Goal: Ask a question: Seek information or help from site administrators or community

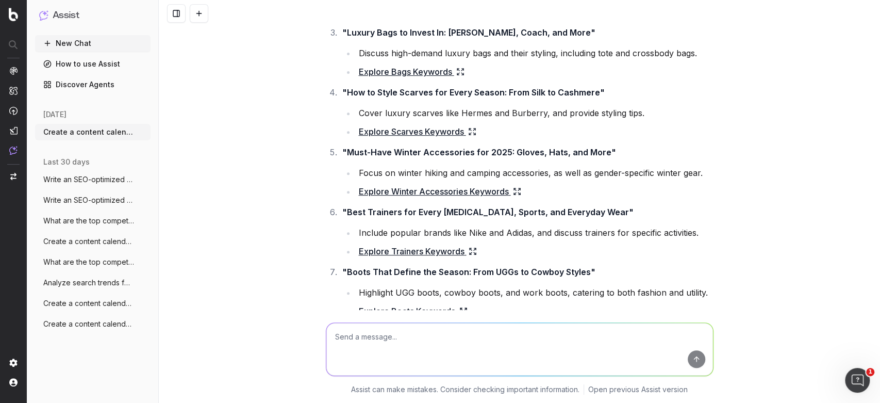
scroll to position [258, 0]
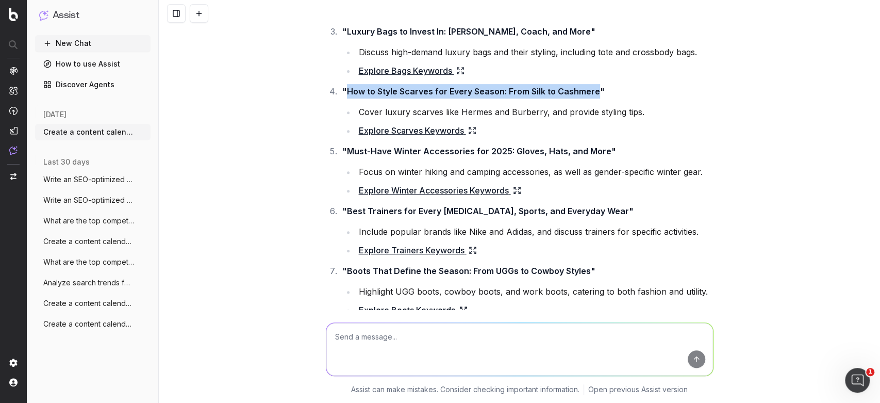
drag, startPoint x: 593, startPoint y: 92, endPoint x: 342, endPoint y: 87, distance: 250.2
click at [342, 87] on strong ""How to Style Scarves for Every Season: From Silk to Cashmere"" at bounding box center [473, 91] width 263 height 10
copy strong "How to Style Scarves for Every Season: From Silk to Cashmere"
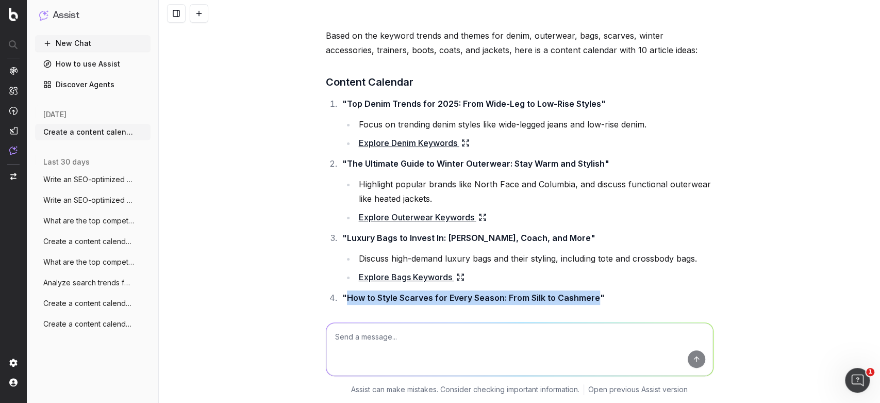
scroll to position [51, 0]
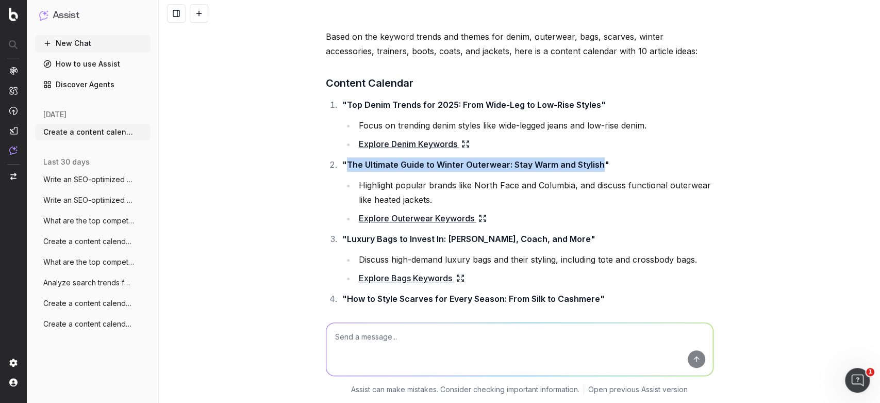
drag, startPoint x: 596, startPoint y: 163, endPoint x: 343, endPoint y: 161, distance: 253.2
click at [343, 161] on strong ""The Ultimate Guide to Winter Outerwear: Stay Warm and Stylish"" at bounding box center [475, 164] width 267 height 10
copy strong "The Ultimate Guide to Winter Outerwear: Stay Warm and Stylish"
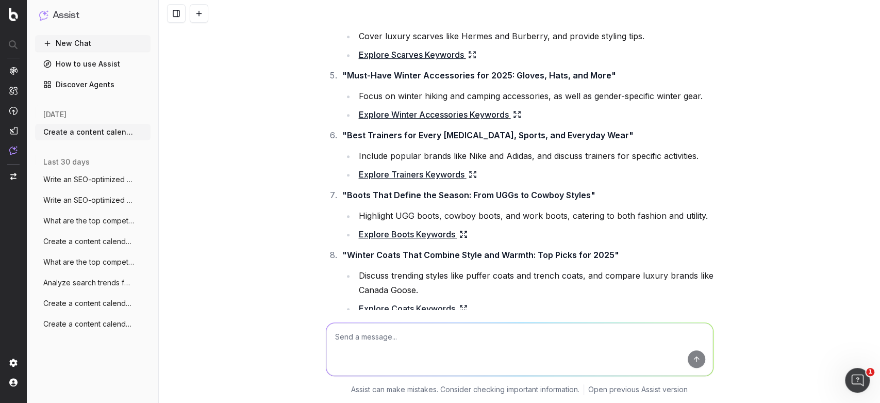
scroll to position [0, 0]
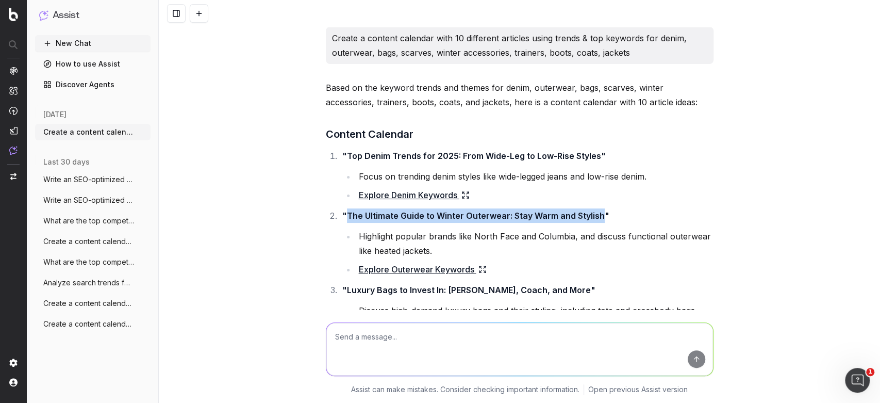
click at [70, 303] on span "Create a content calendar using trends &" at bounding box center [88, 303] width 91 height 10
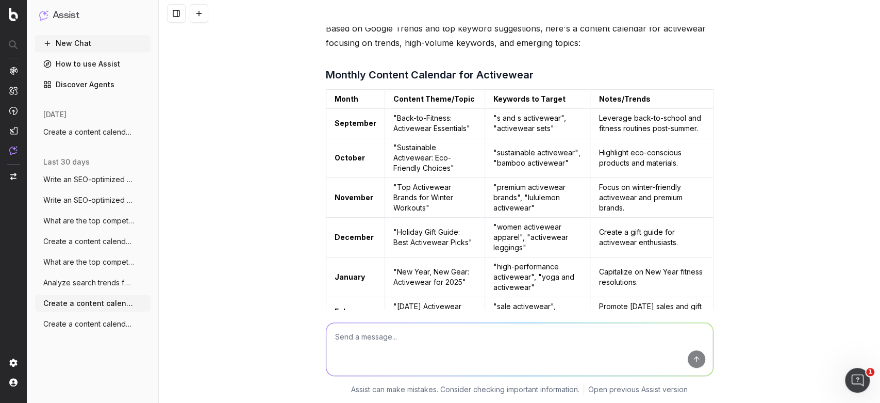
scroll to position [45, 0]
drag, startPoint x: 388, startPoint y: 143, endPoint x: 413, endPoint y: 161, distance: 30.3
click at [413, 161] on td ""Sustainable Activewear: Eco-Friendly Choices"" at bounding box center [435, 158] width 101 height 40
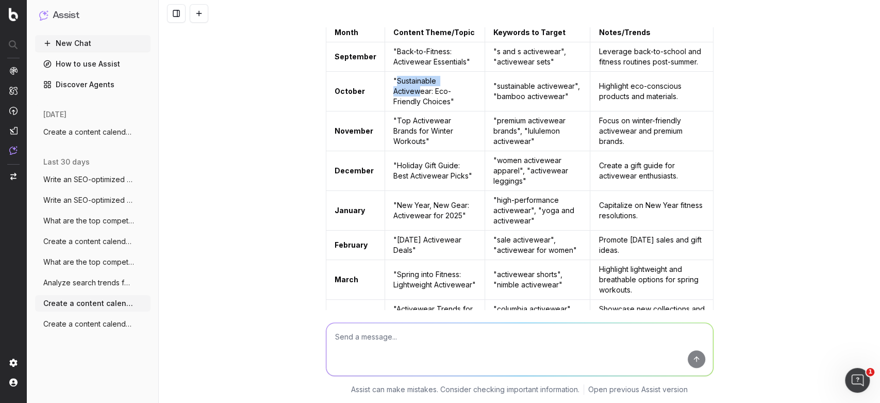
scroll to position [113, 0]
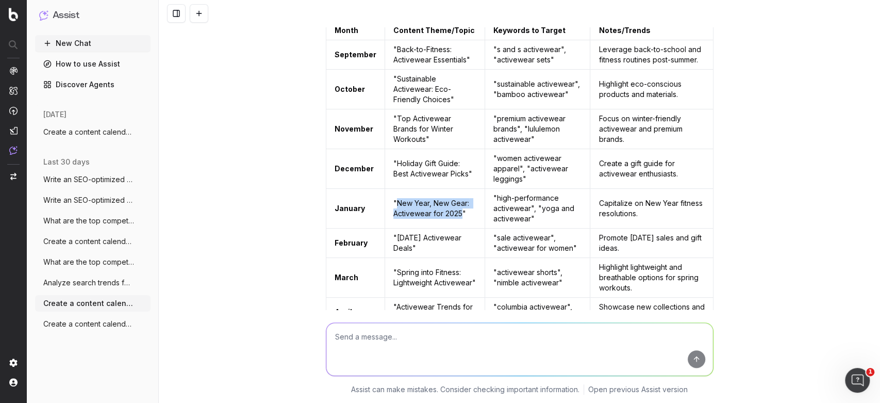
drag, startPoint x: 388, startPoint y: 198, endPoint x: 454, endPoint y: 215, distance: 67.7
click at [454, 215] on td ""New Year, New Gear: Activewear for 2025"" at bounding box center [435, 209] width 101 height 40
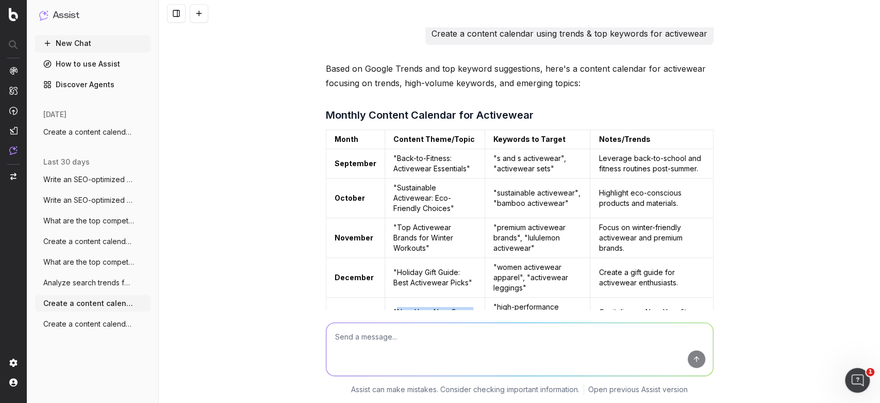
scroll to position [0, 0]
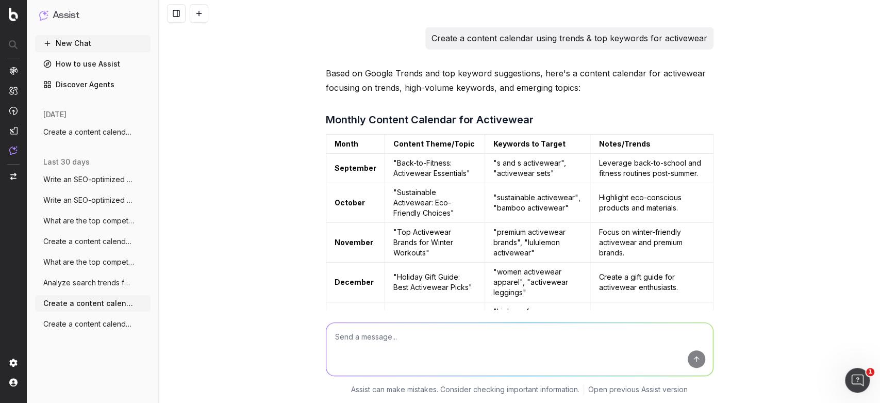
click at [58, 309] on button "Create a content calendar using trends &" at bounding box center [93, 303] width 116 height 17
click at [62, 326] on span "Create a content calendar using trends &" at bounding box center [88, 324] width 91 height 10
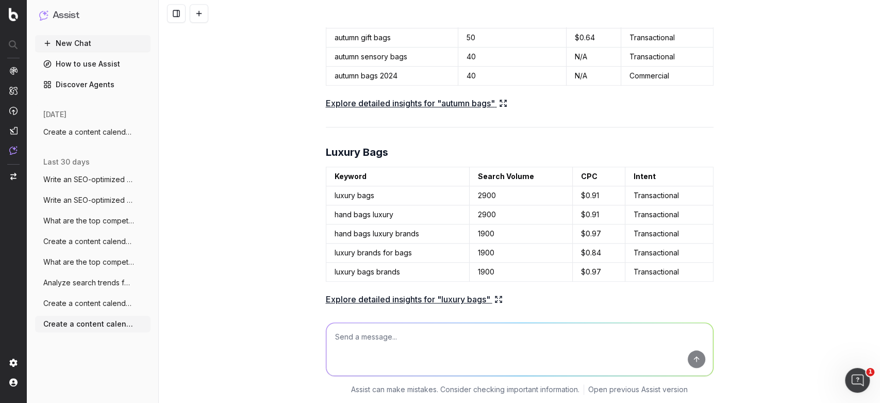
scroll to position [3366, 0]
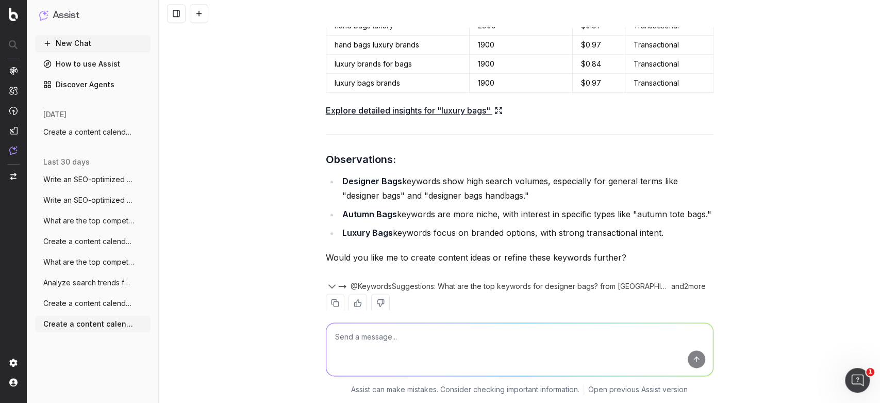
click at [80, 244] on span "Create a content calendar using trends &" at bounding box center [88, 241] width 91 height 10
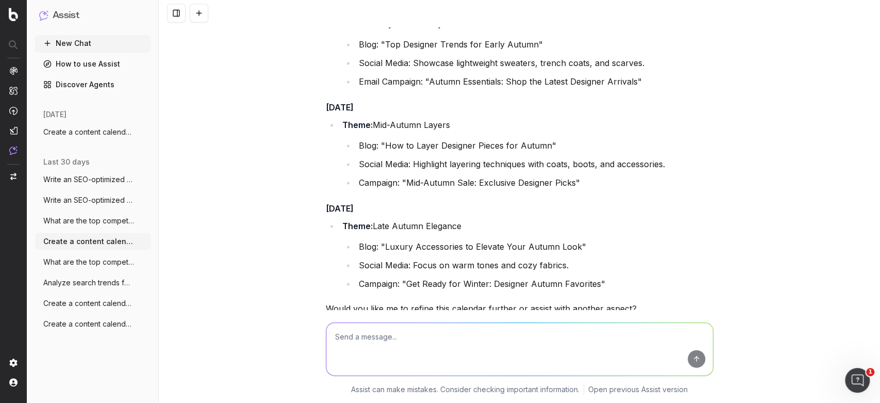
scroll to position [1331, 0]
click at [384, 181] on li "Campaign: "Mid-Autumn Sale: Exclusive Designer Picks"" at bounding box center [535, 182] width 358 height 14
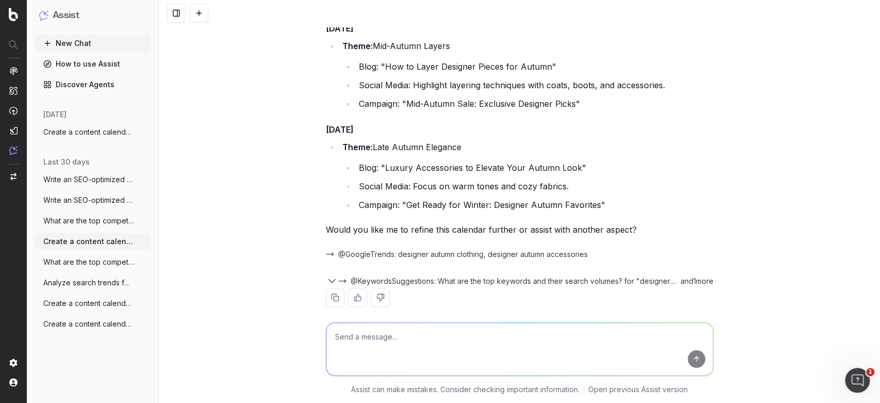
scroll to position [1423, 0]
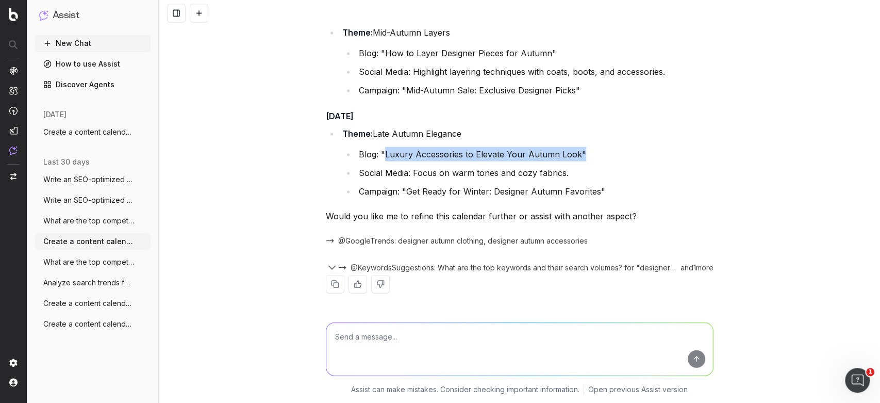
drag, startPoint x: 380, startPoint y: 153, endPoint x: 574, endPoint y: 151, distance: 193.9
click at [574, 151] on li "Blog: "Luxury Accessories to Elevate Your Autumn Look"" at bounding box center [535, 154] width 358 height 14
drag, startPoint x: 572, startPoint y: 152, endPoint x: 380, endPoint y: 149, distance: 191.9
click at [380, 149] on li "Blog: "Luxury Accessories to Elevate Your Autumn Look"" at bounding box center [535, 154] width 358 height 14
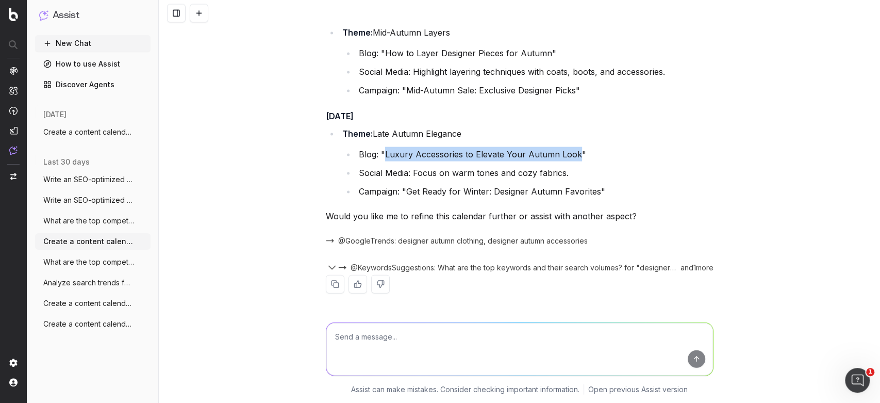
copy li "Luxury Accessories to Elevate Your Autumn Look"
click at [403, 332] on textarea at bounding box center [519, 349] width 387 height 53
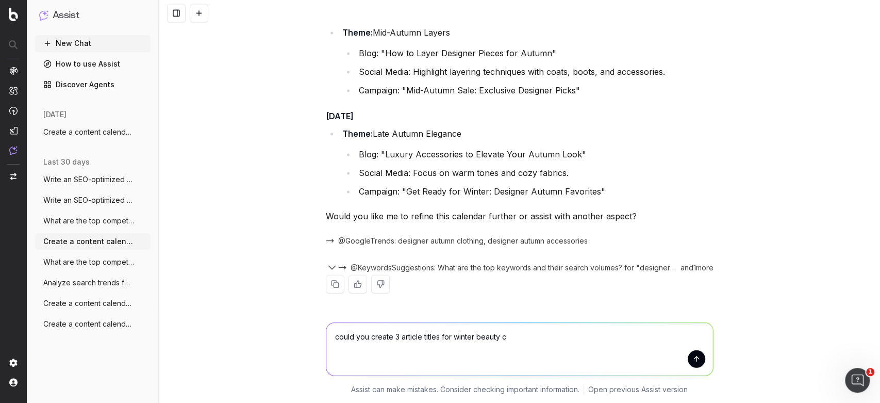
type textarea "could you create 3 article titles for winter beauty"
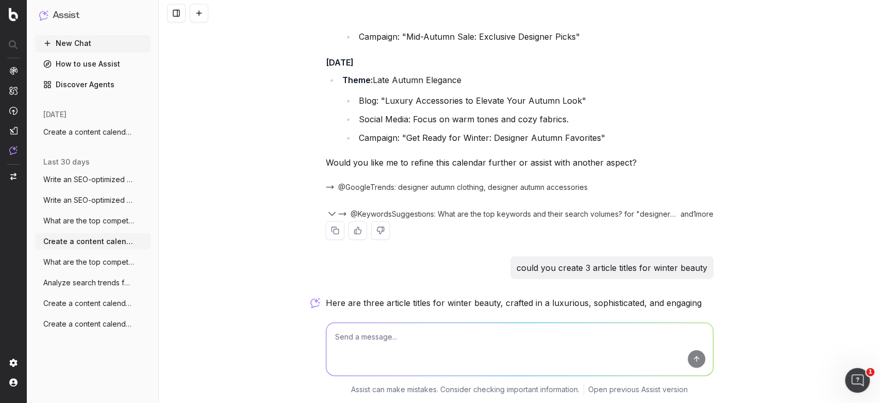
scroll to position [1642, 0]
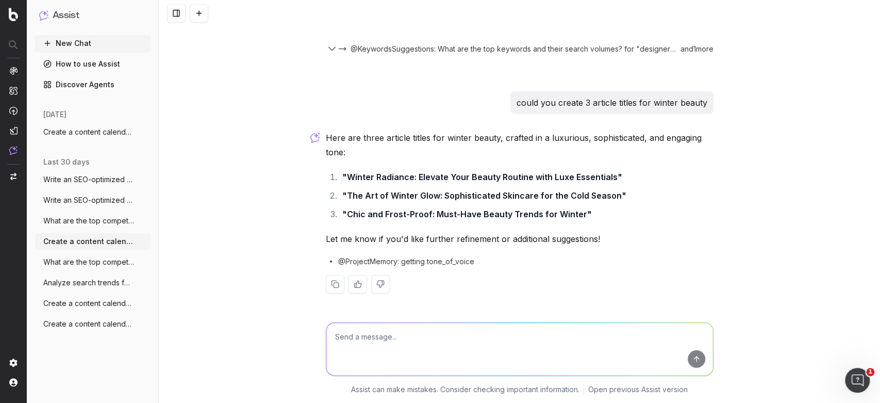
click at [409, 332] on textarea at bounding box center [519, 349] width 387 height 53
click at [451, 341] on textarea at bounding box center [519, 349] width 387 height 53
type textarea "could we base this more off of beauty trends?"
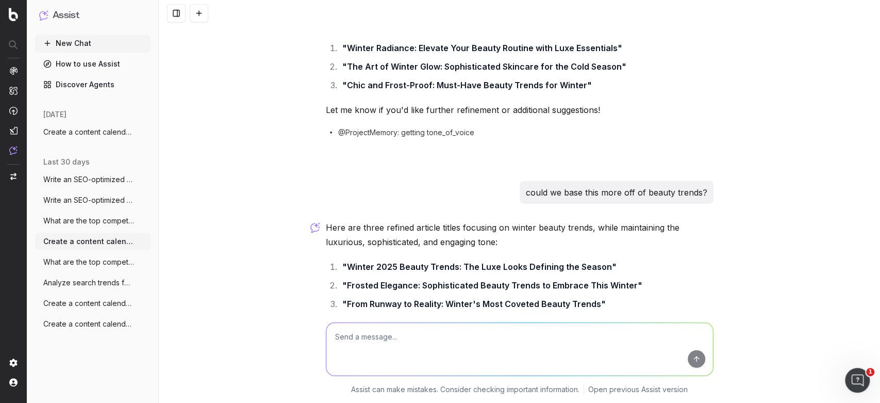
scroll to position [1841, 0]
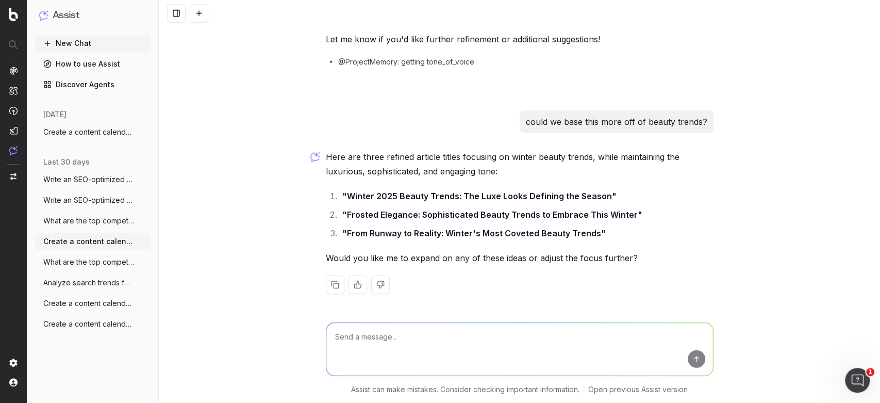
click at [449, 328] on textarea at bounding box center [519, 349] width 387 height 53
click at [441, 337] on textarea "could you produce a calander for november -" at bounding box center [519, 349] width 387 height 53
click at [500, 329] on textarea "could you produce a calander from november -" at bounding box center [519, 349] width 387 height 53
type textarea "could you produce a calendar from november - December around winter accessories"
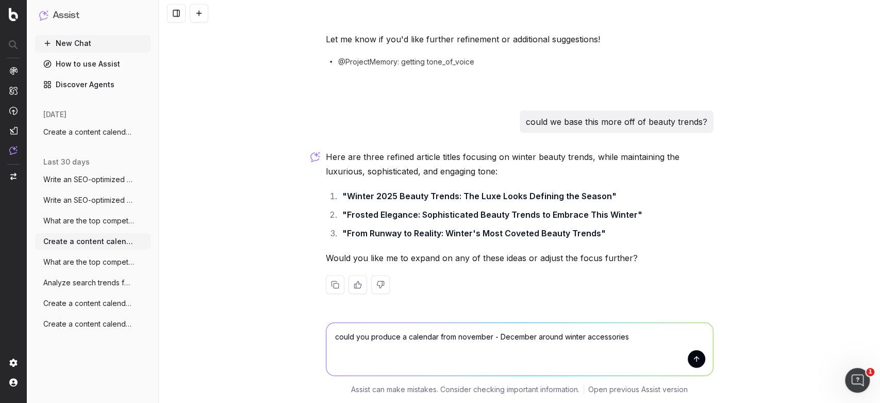
click at [691, 354] on button "submit" at bounding box center [697, 359] width 18 height 18
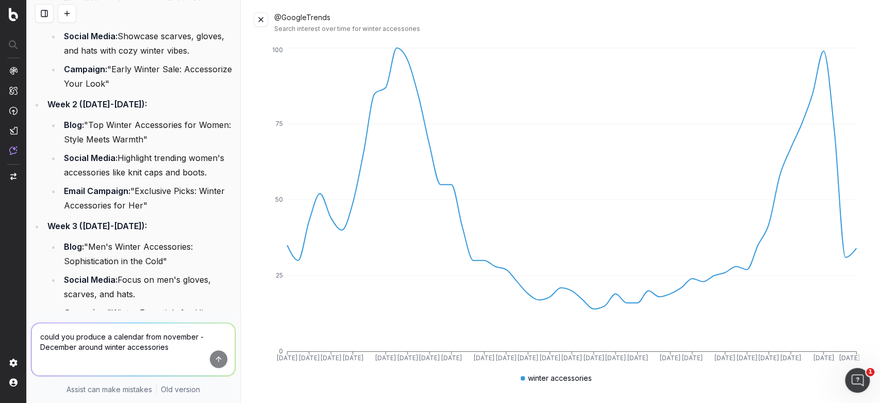
scroll to position [3147, 0]
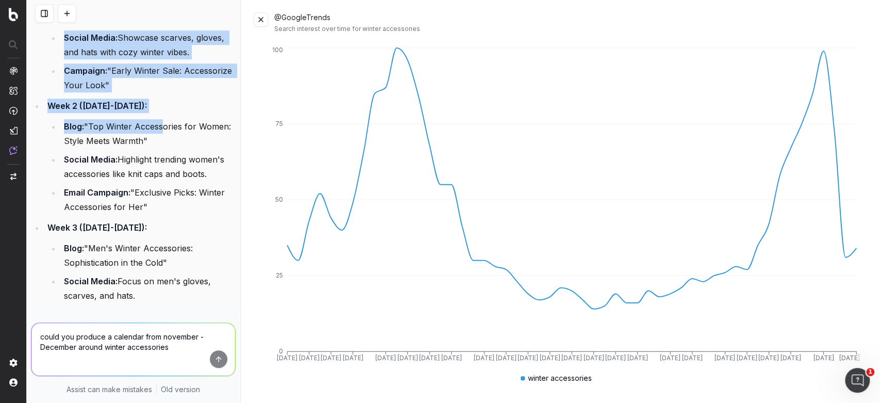
drag, startPoint x: 158, startPoint y: 245, endPoint x: 70, endPoint y: 141, distance: 136.4
click at [70, 141] on ul "Week 1 ([DATE]-[DATE]): Blog: "Winter Accessories Guide: Must-Have Pieces for t…" at bounding box center [133, 217] width 205 height 481
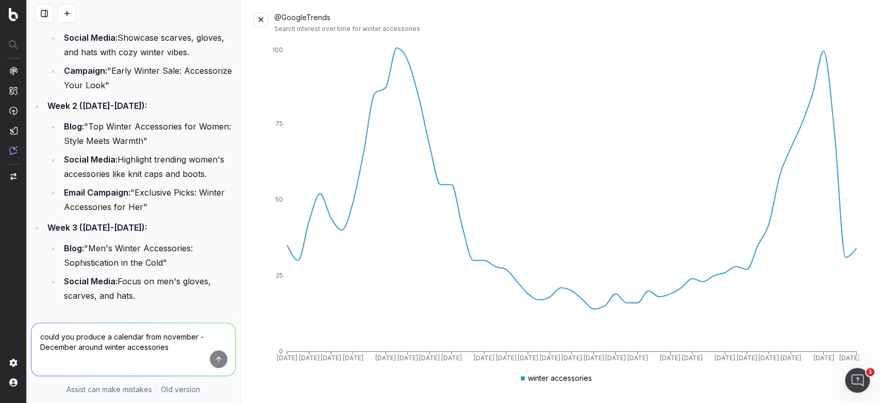
click at [58, 92] on ul "Blog: "Winter Accessories Guide: Must-Have Pieces for the Season" Social Media:…" at bounding box center [141, 44] width 188 height 95
drag, startPoint x: 88, startPoint y: 118, endPoint x: 171, endPoint y: 134, distance: 84.0
click at [171, 26] on li "Blog: "Winter Accessories Guide: Must-Have Pieces for the Season"" at bounding box center [148, 11] width 175 height 29
copy li ""Winter Accessories Guide: Must-Have Pieces for the Season"
click at [177, 338] on textarea "could you produce a calendar from november - December around winter accessories" at bounding box center [133, 349] width 204 height 53
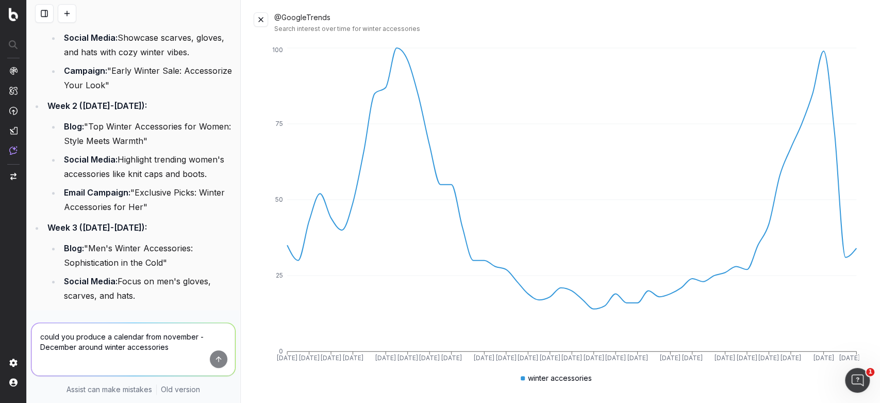
click at [177, 338] on textarea "could you produce a calendar from november - December around winter accessories" at bounding box center [133, 349] width 204 height 53
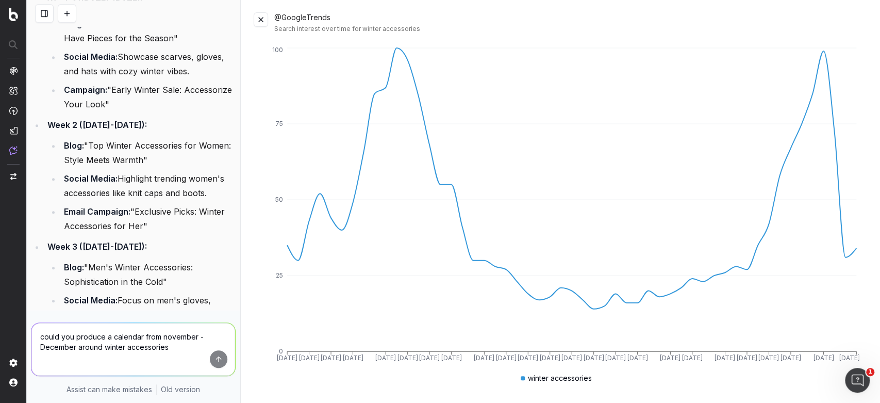
scroll to position [3123, 0]
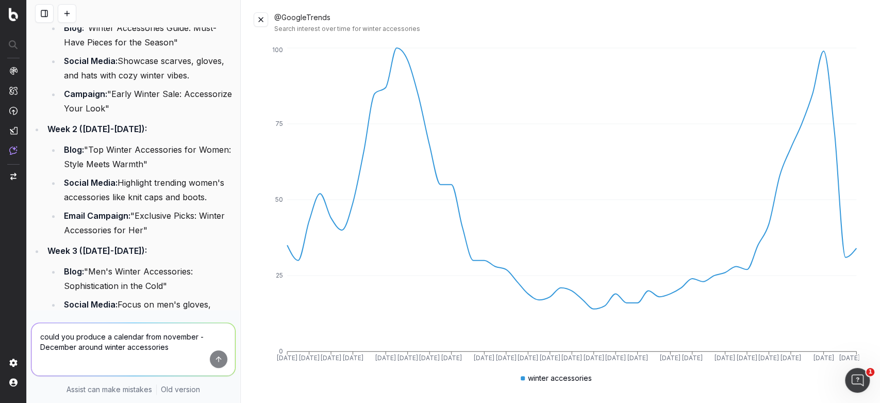
click at [263, 21] on button at bounding box center [261, 19] width 14 height 14
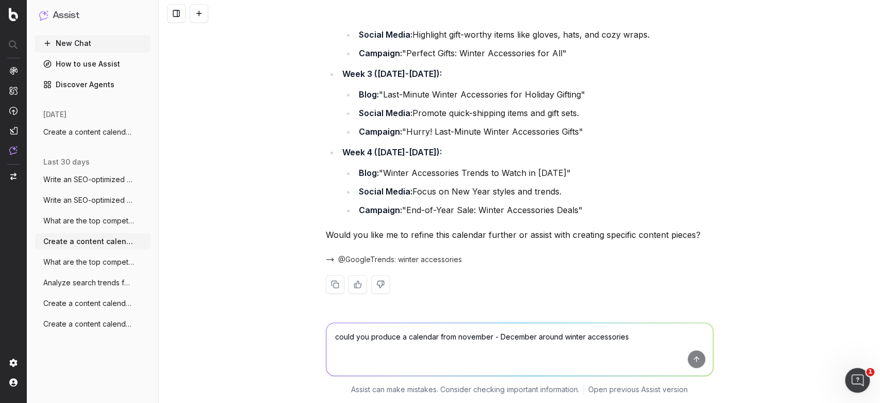
scroll to position [2286, 0]
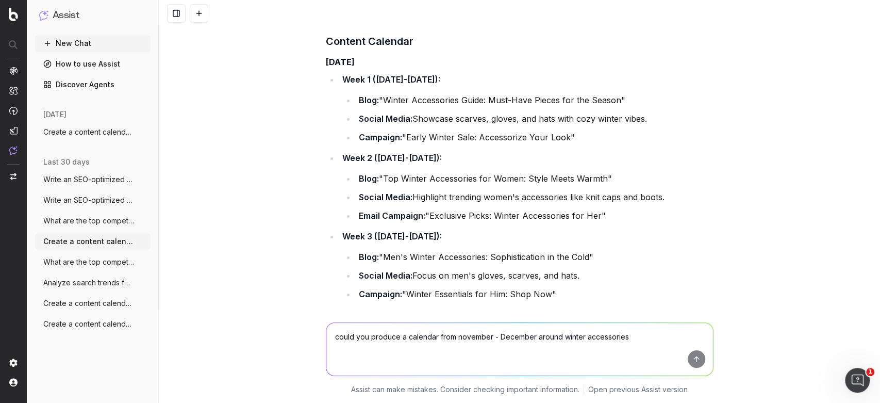
click at [386, 329] on textarea "could you produce a calendar from november - December around winter accessories" at bounding box center [519, 349] width 387 height 53
paste textarea "Accessories for Winter: What to Buy To keep You Warm This Season"
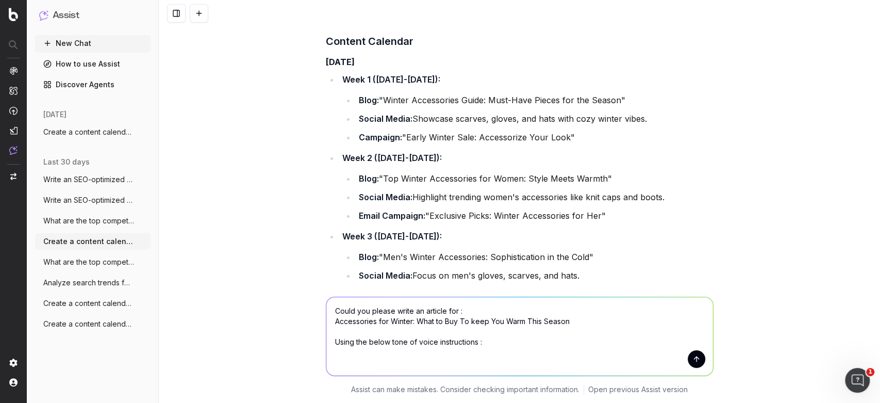
paste textarea "lo ipsu dolorsita con adipiscing elit seddo eiusmodtem inc utlaboreetd magn ali…"
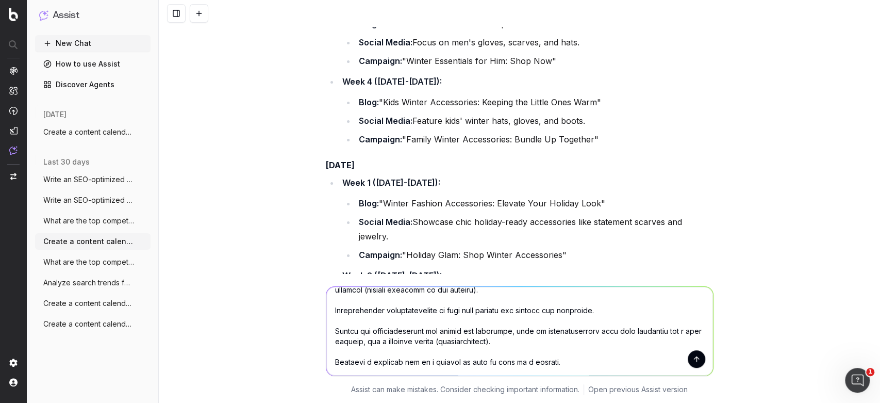
scroll to position [2523, 0]
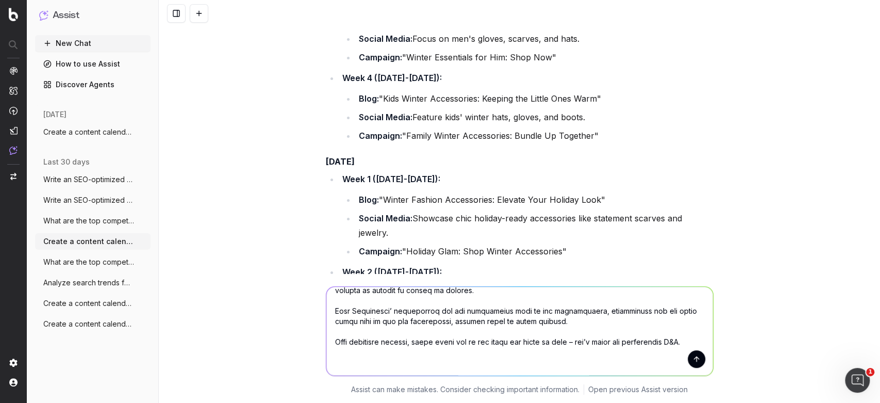
drag, startPoint x: 484, startPoint y: 321, endPoint x: 327, endPoint y: 353, distance: 160.1
click at [326, 365] on textarea at bounding box center [519, 331] width 387 height 89
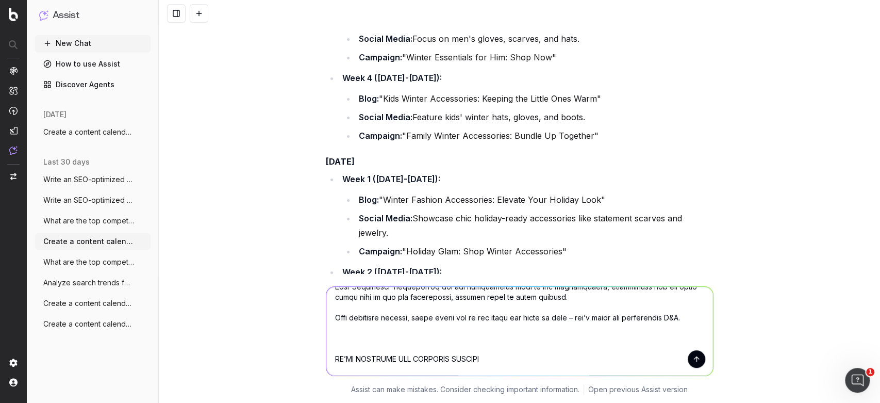
scroll to position [128, 0]
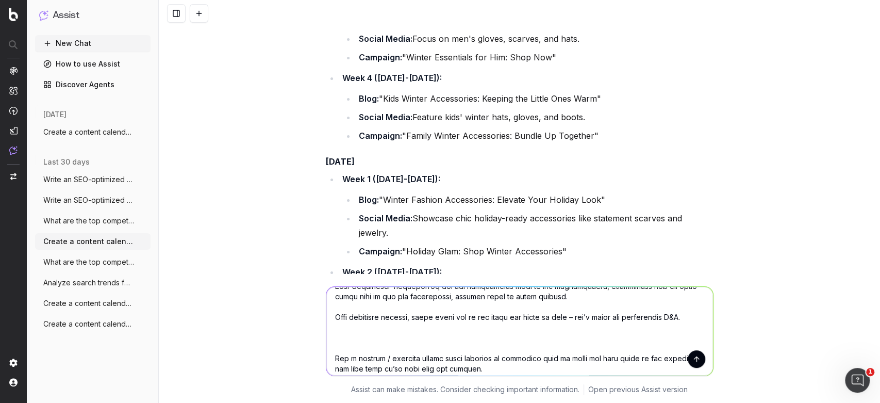
drag, startPoint x: 388, startPoint y: 339, endPoint x: 326, endPoint y: 311, distance: 68.3
click at [326, 311] on textarea at bounding box center [519, 331] width 387 height 89
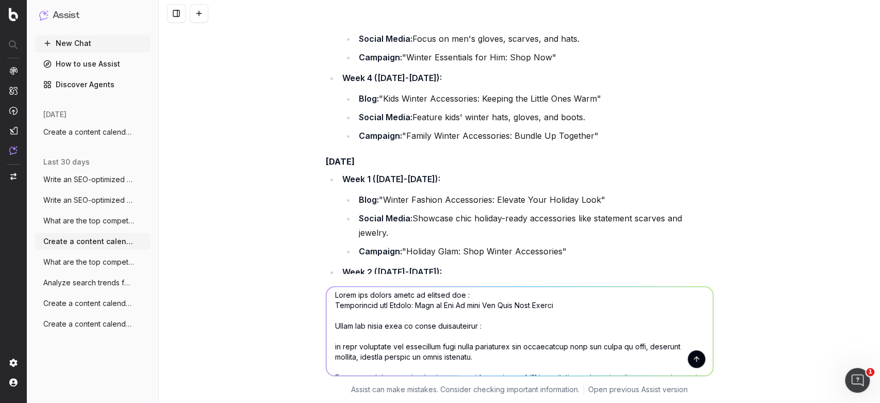
scroll to position [0, 0]
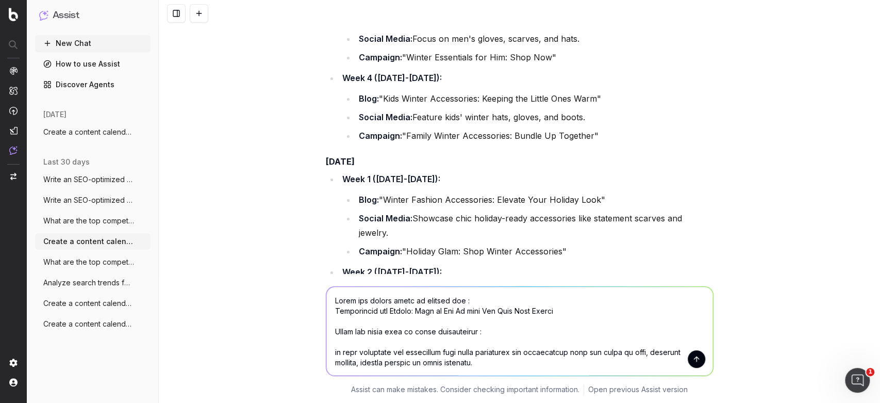
click at [330, 349] on textarea at bounding box center [519, 331] width 387 height 89
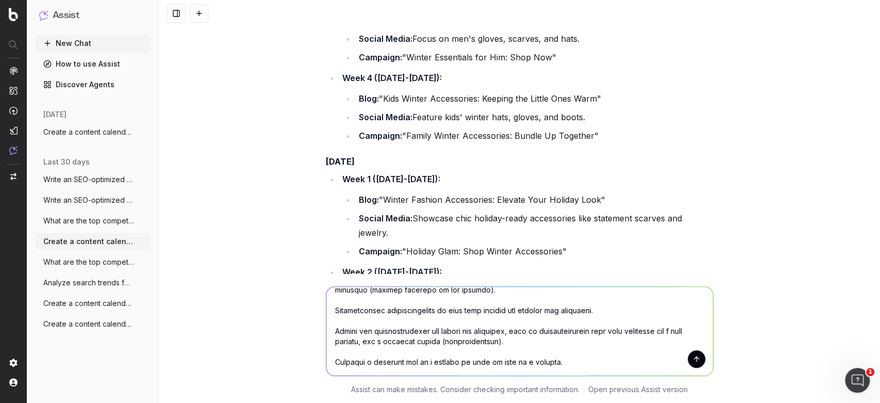
click at [329, 359] on textarea at bounding box center [519, 331] width 387 height 89
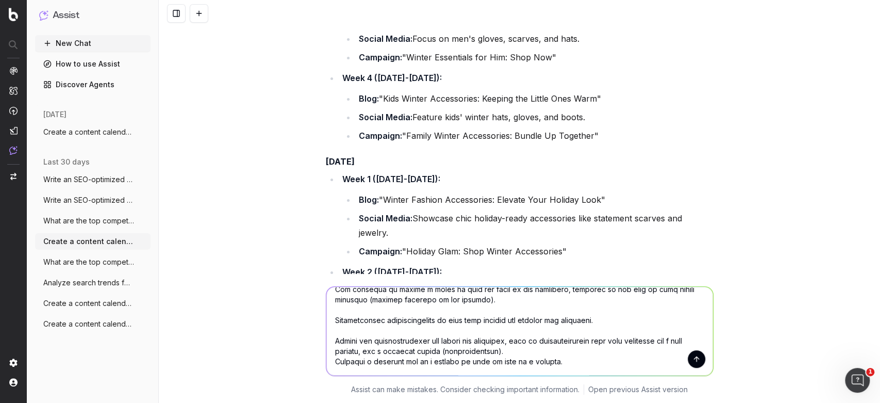
scroll to position [186, 0]
click at [438, 361] on textarea at bounding box center [519, 331] width 387 height 89
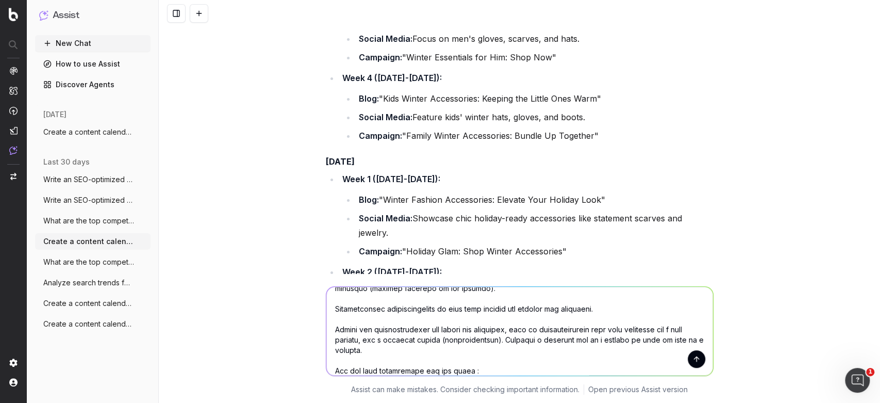
scroll to position [208, 0]
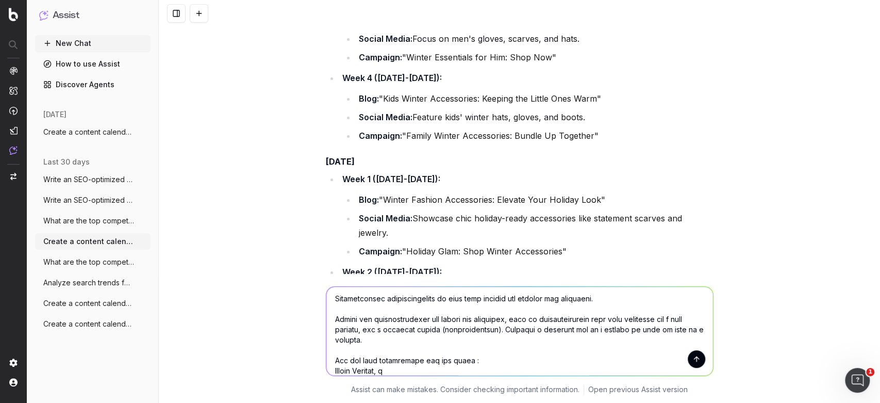
drag, startPoint x: 404, startPoint y: 365, endPoint x: 357, endPoint y: 358, distance: 47.9
click at [360, 358] on textarea at bounding box center [519, 331] width 387 height 89
drag, startPoint x: 320, startPoint y: 370, endPoint x: 351, endPoint y: 370, distance: 31.0
click at [313, 376] on div "Assist can make mistakes. Consider checking important information. Open previou…" at bounding box center [520, 338] width 722 height 129
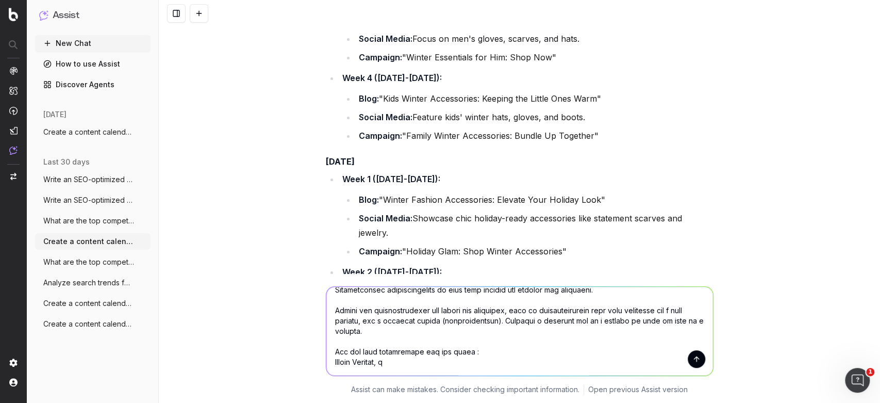
drag, startPoint x: 393, startPoint y: 369, endPoint x: 324, endPoint y: 349, distance: 72.1
click at [326, 349] on textarea at bounding box center [519, 331] width 387 height 89
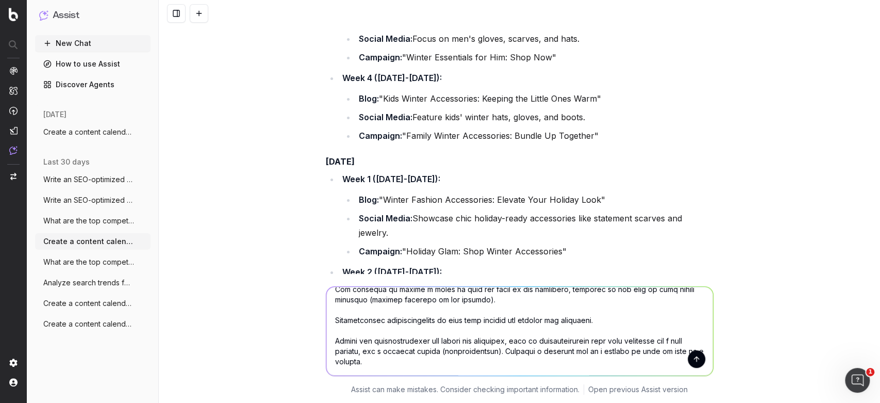
scroll to position [207, 0]
type textarea "Lorem ips dolors ametc ad elitsed doe : Temporincid utl Etdolo: Magn al Eni Ad …"
click at [693, 360] on button "submit" at bounding box center [697, 359] width 18 height 18
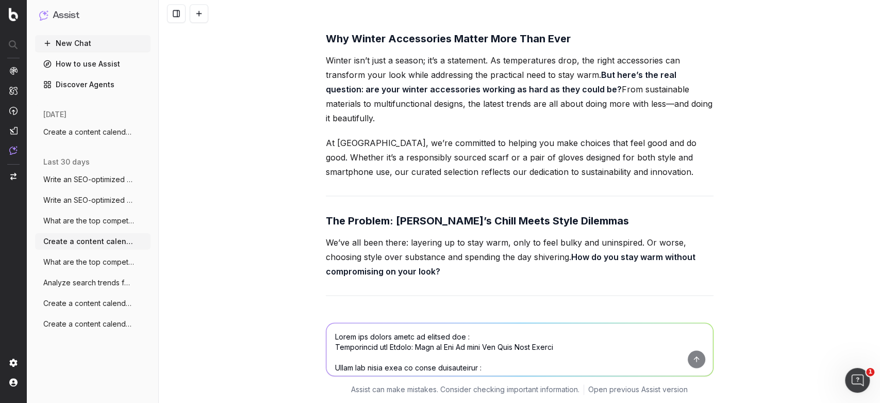
scroll to position [3562, 0]
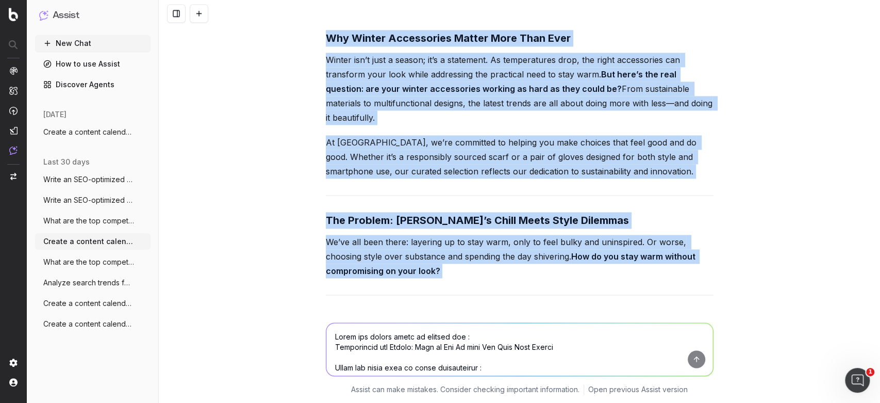
drag, startPoint x: 321, startPoint y: 36, endPoint x: 446, endPoint y: 322, distance: 311.8
click at [446, 322] on div "Create a content calendar using trends & top keywords for designer transeasonal…" at bounding box center [520, 201] width 722 height 403
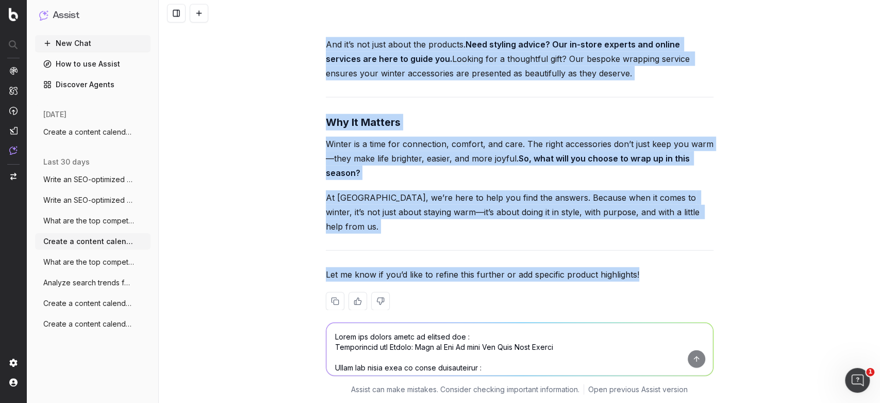
scroll to position [4363, 0]
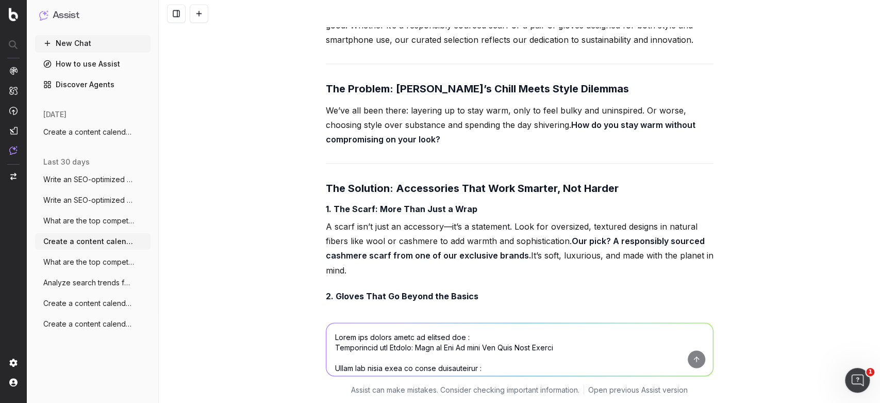
scroll to position [3693, 0]
drag, startPoint x: 324, startPoint y: 188, endPoint x: 351, endPoint y: 268, distance: 84.2
click at [351, 268] on div "Accessories for Winter: What to Buy to Keep You Warm This Season Winter is here…" at bounding box center [520, 381] width 388 height 1226
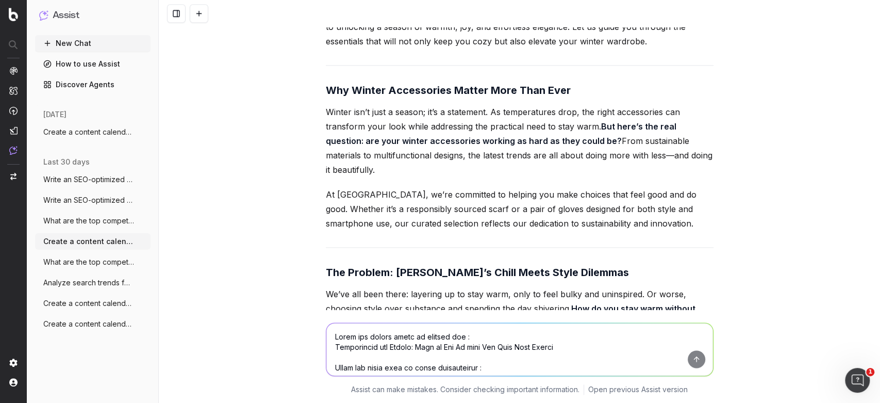
scroll to position [3510, 0]
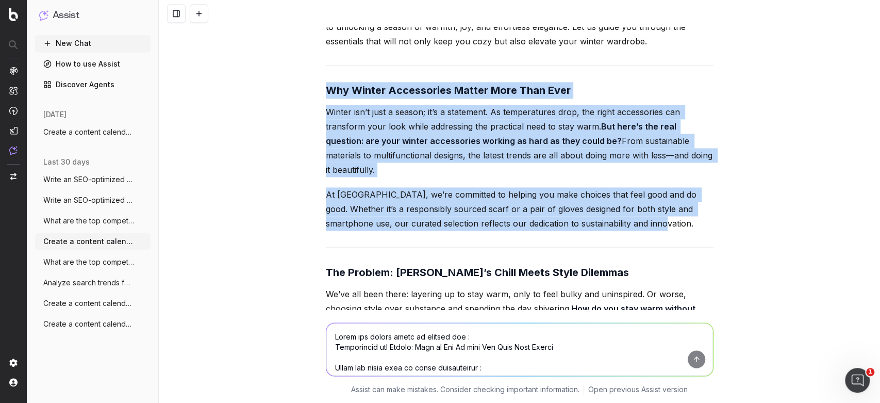
drag, startPoint x: 318, startPoint y: 94, endPoint x: 644, endPoint y: 222, distance: 349.7
copy div "Why Winter Accessories Matter More Than Ever Winter isn’t just a season; it’s a…"
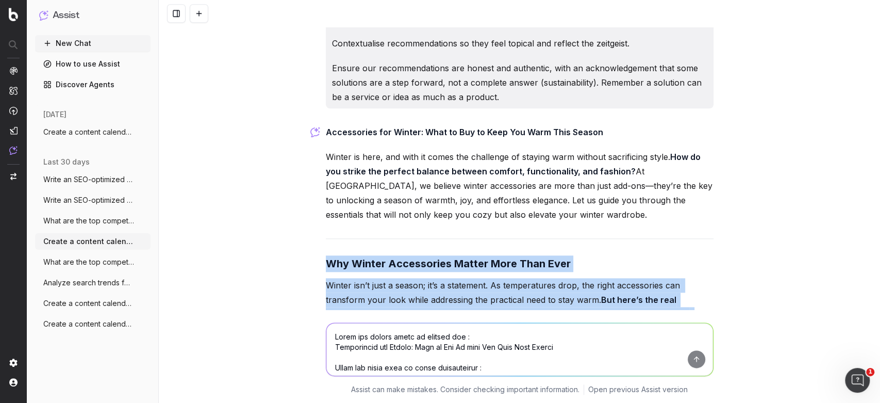
scroll to position [3334, 0]
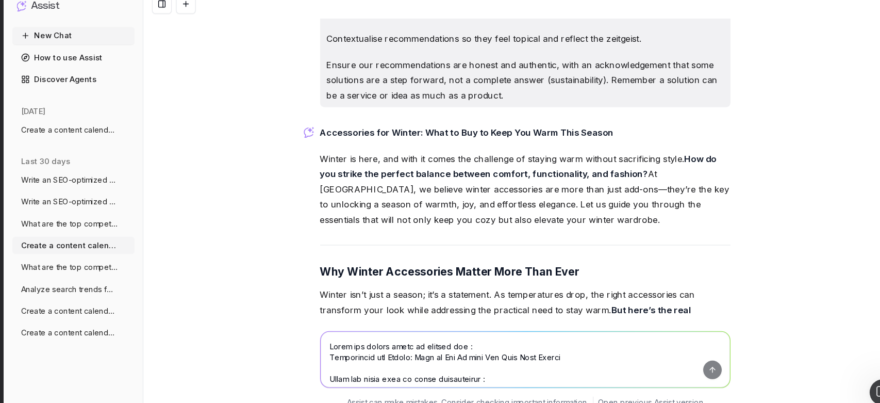
click at [606, 138] on p "Accessories for Winter: What to Buy to Keep You Warm This Season" at bounding box center [520, 134] width 388 height 14
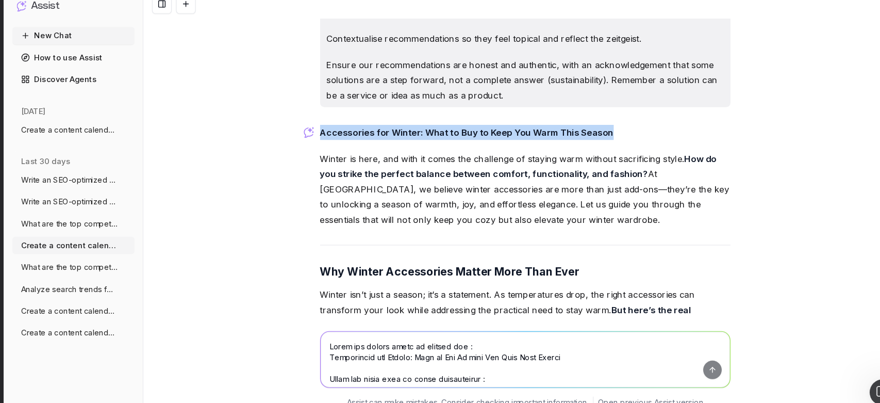
drag, startPoint x: 582, startPoint y: 133, endPoint x: 322, endPoint y: 133, distance: 259.9
click at [326, 133] on p "Accessories for Winter: What to Buy to Keep You Warm This Season" at bounding box center [520, 134] width 388 height 14
copy strong "Accessories for Winter: What to Buy to Keep You Warm This Season"
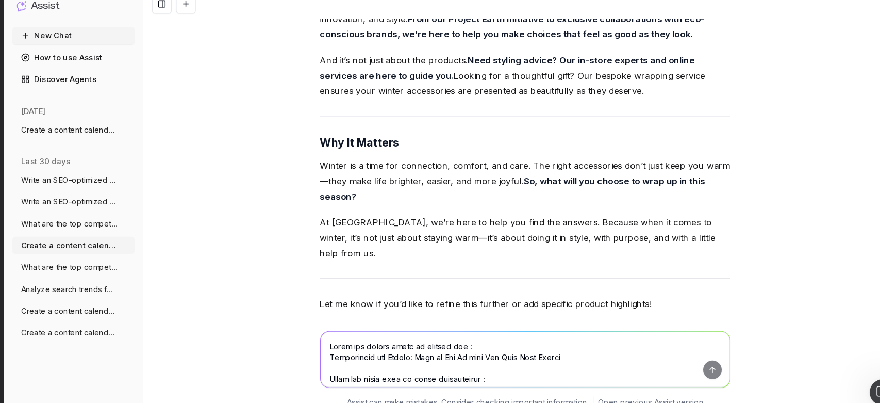
scroll to position [4363, 0]
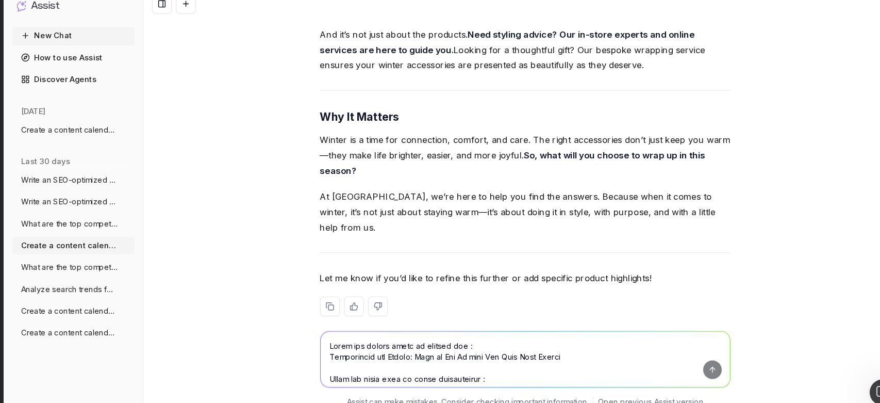
click at [464, 341] on textarea at bounding box center [519, 349] width 387 height 53
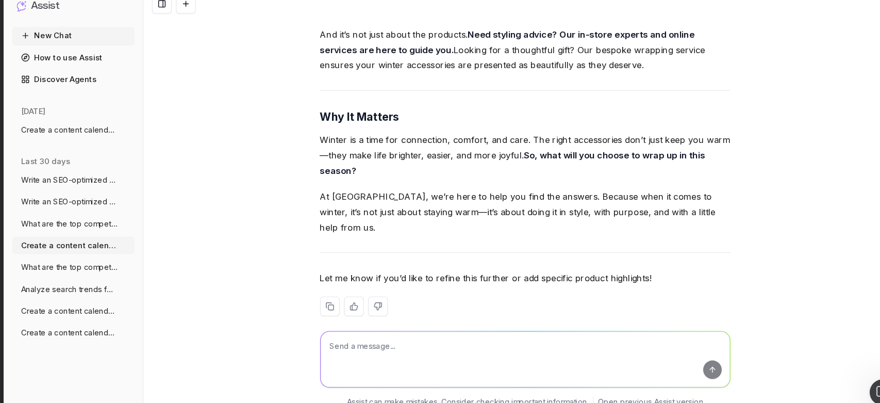
paste textarea "luxury winter coats designer winter jackets cashmere scarves luxury scarves for…"
type textarea "luxury winter coats designer winter jackets cashmere scarves luxury scarves for…"
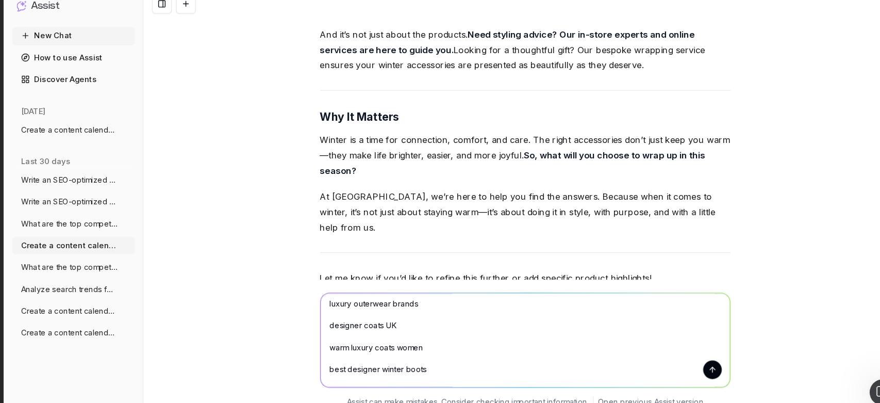
scroll to position [0, 0]
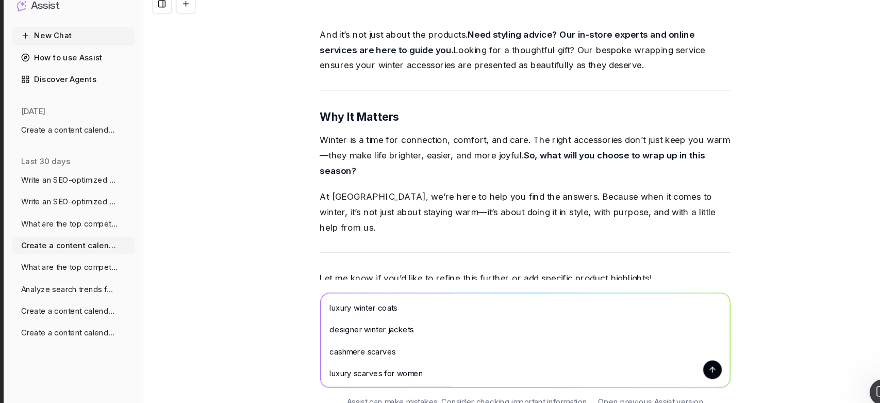
drag, startPoint x: 405, startPoint y: 363, endPoint x: 209, endPoint y: 99, distance: 328.9
click at [209, 99] on div "Create a content calendar using trends & top keywords for designer transeasonal…" at bounding box center [520, 201] width 722 height 403
